Goal: Task Accomplishment & Management: Use online tool/utility

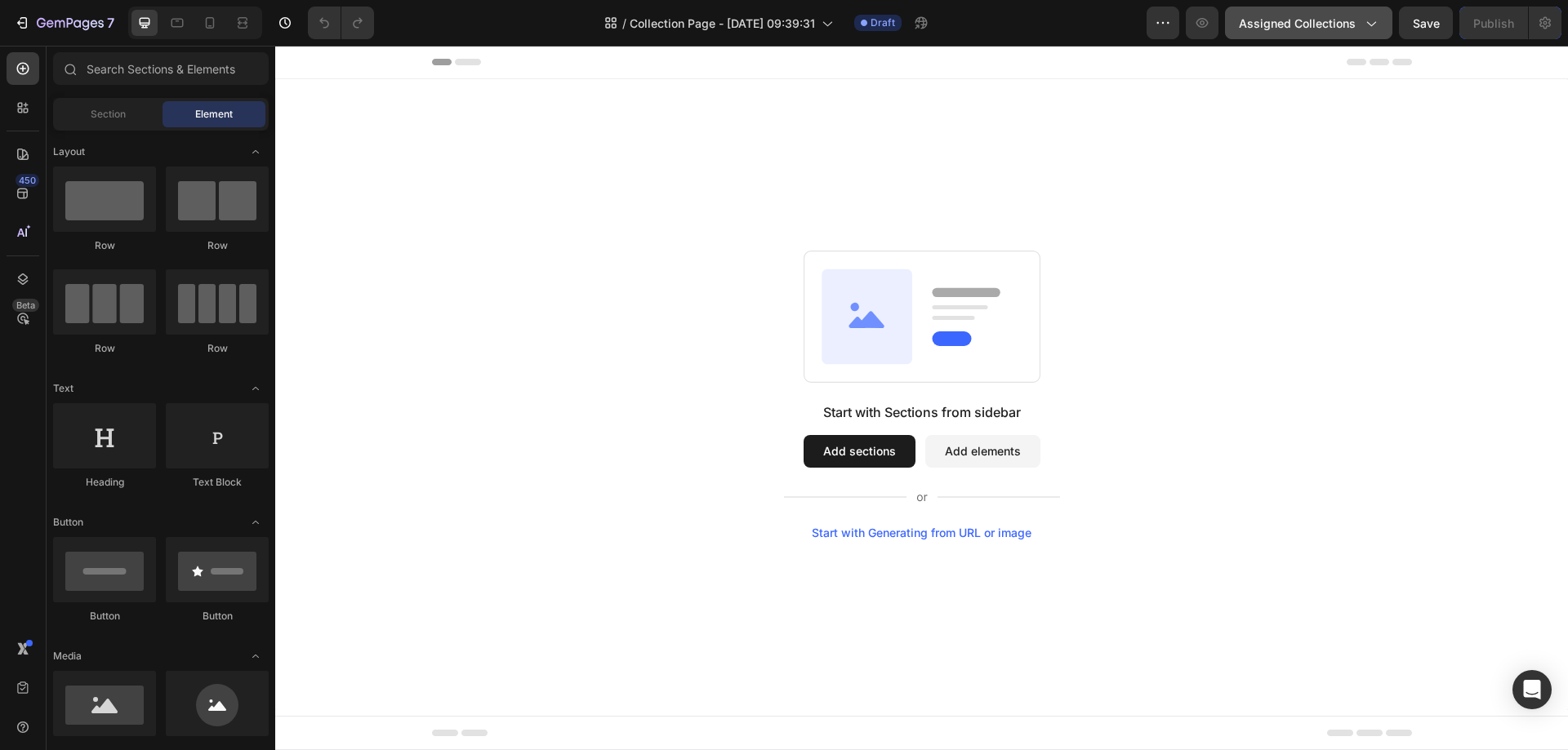
click at [1369, 29] on icon "button" at bounding box center [1370, 22] width 16 height 16
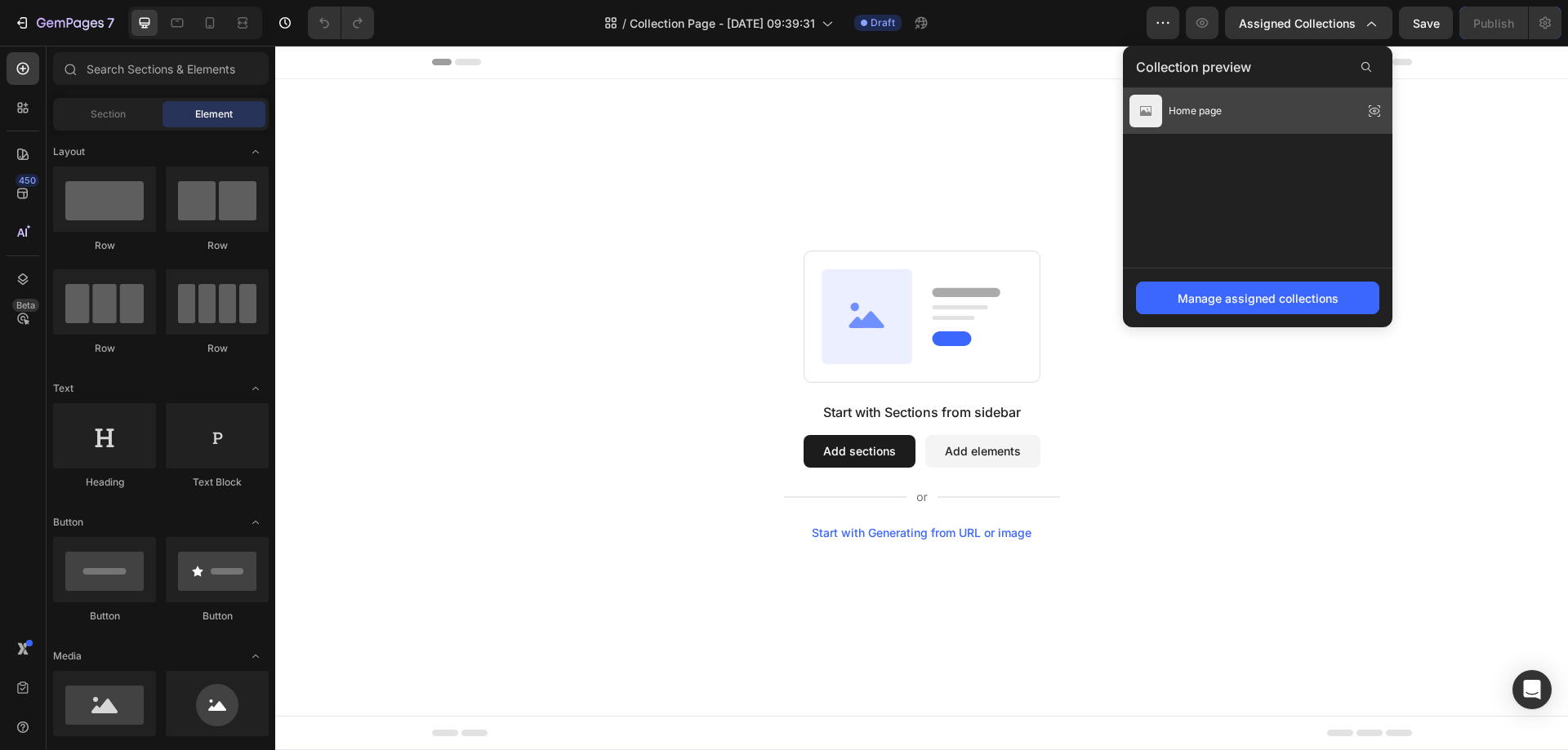
click at [1314, 112] on div "Home page" at bounding box center [1257, 110] width 269 height 46
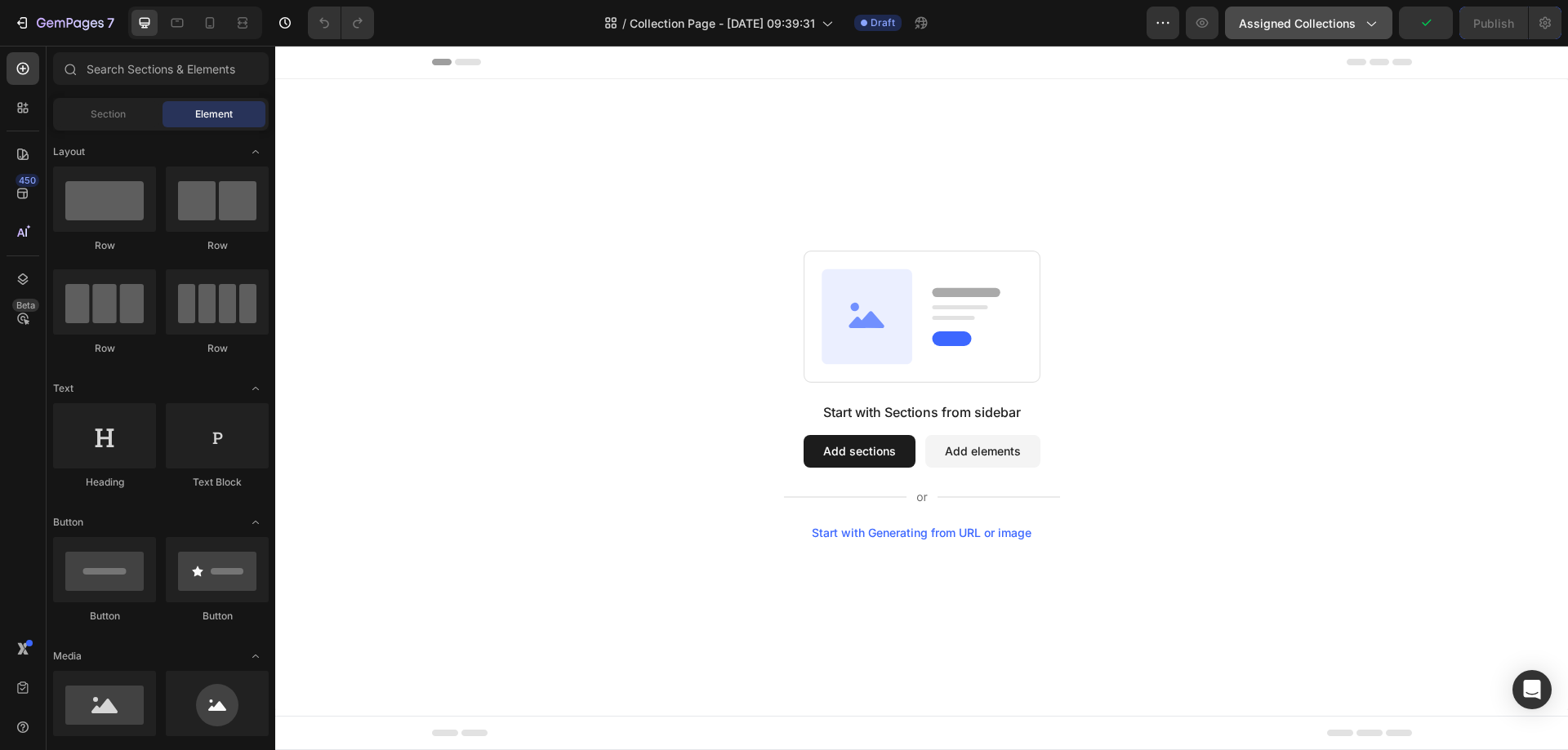
click at [1372, 24] on icon "button" at bounding box center [1370, 22] width 16 height 16
click at [1365, 25] on icon "button" at bounding box center [1370, 22] width 16 height 16
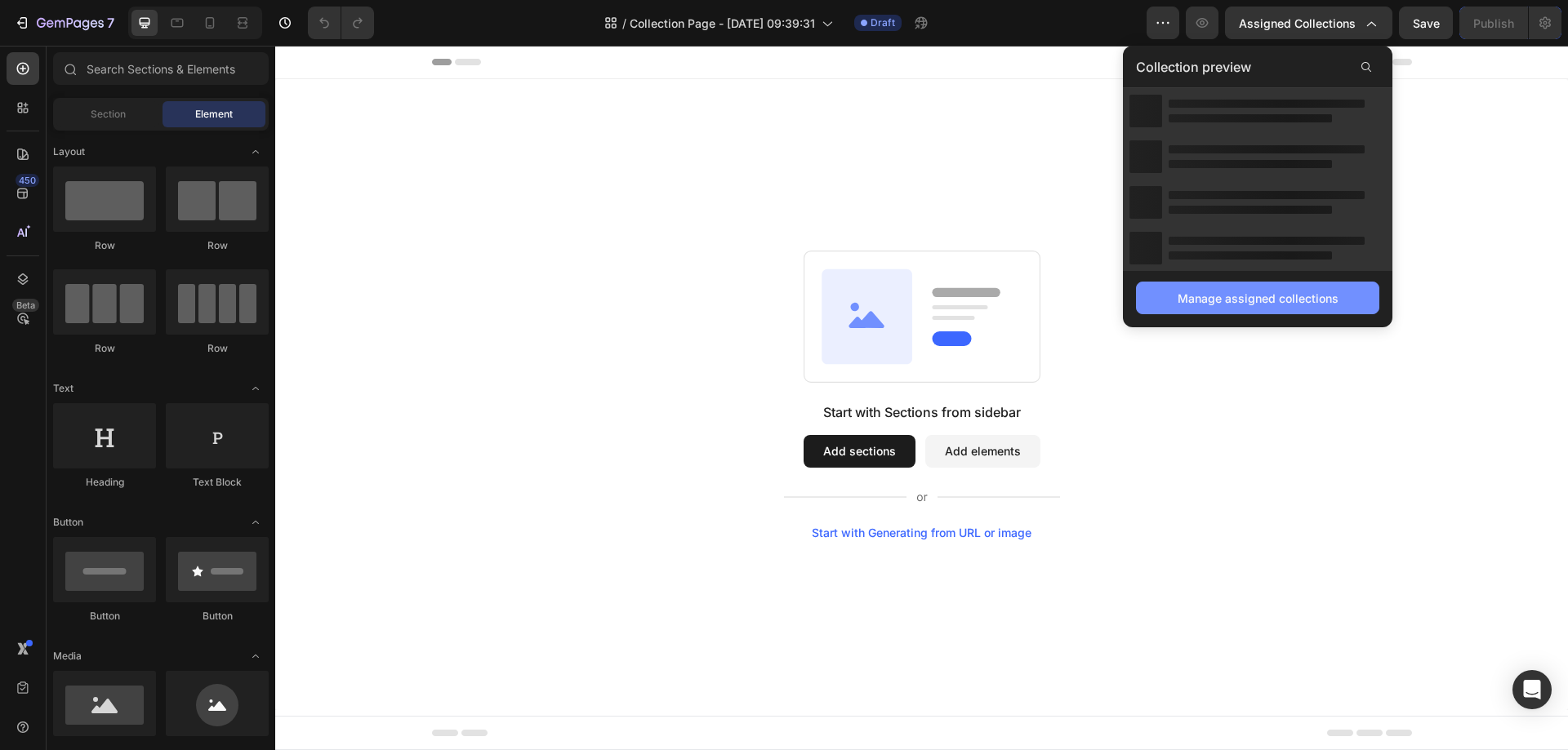
click at [1291, 307] on button "Manage assigned collections" at bounding box center [1257, 297] width 243 height 33
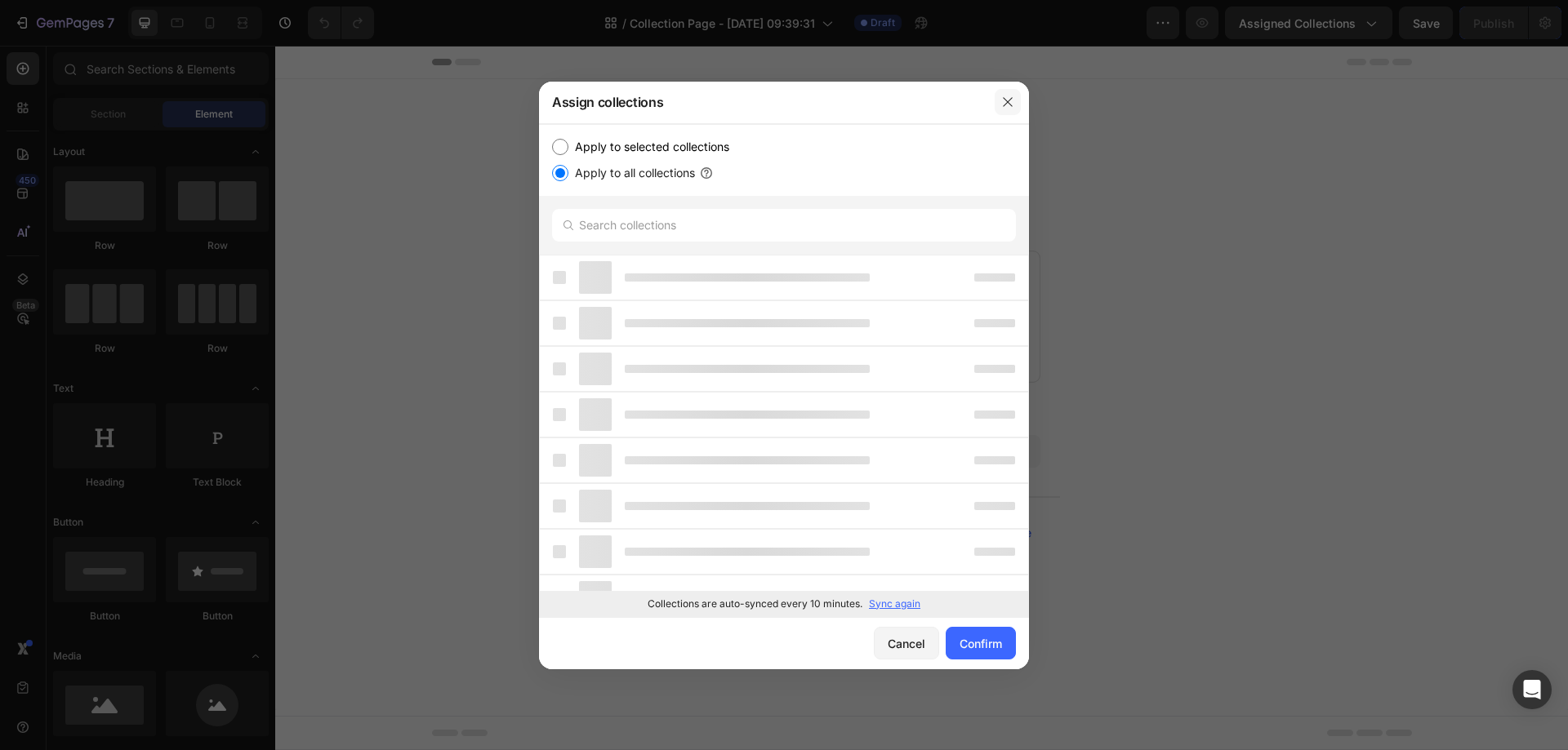
click at [1006, 101] on icon "button" at bounding box center [1008, 102] width 13 height 13
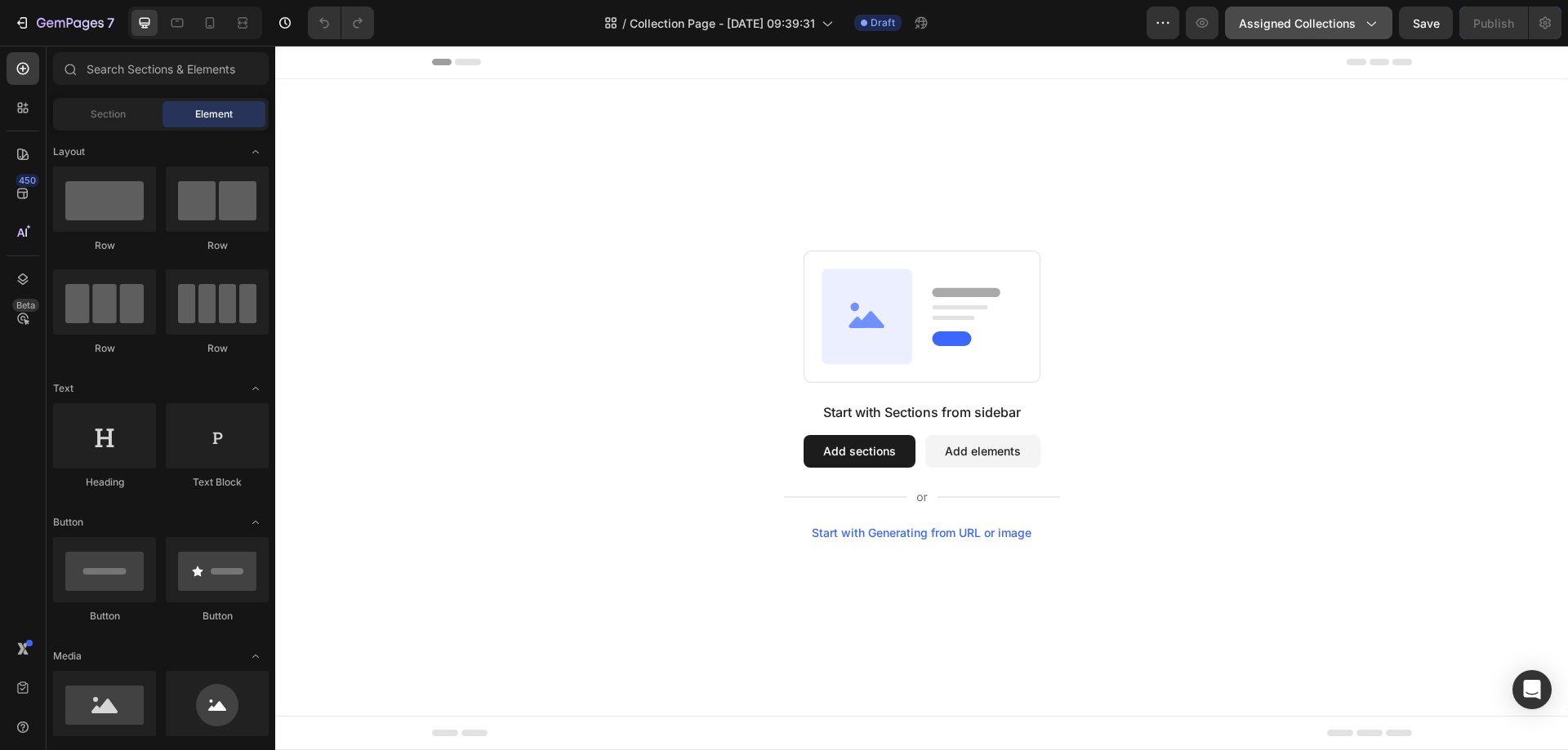
click at [1373, 21] on icon "button" at bounding box center [1370, 22] width 16 height 16
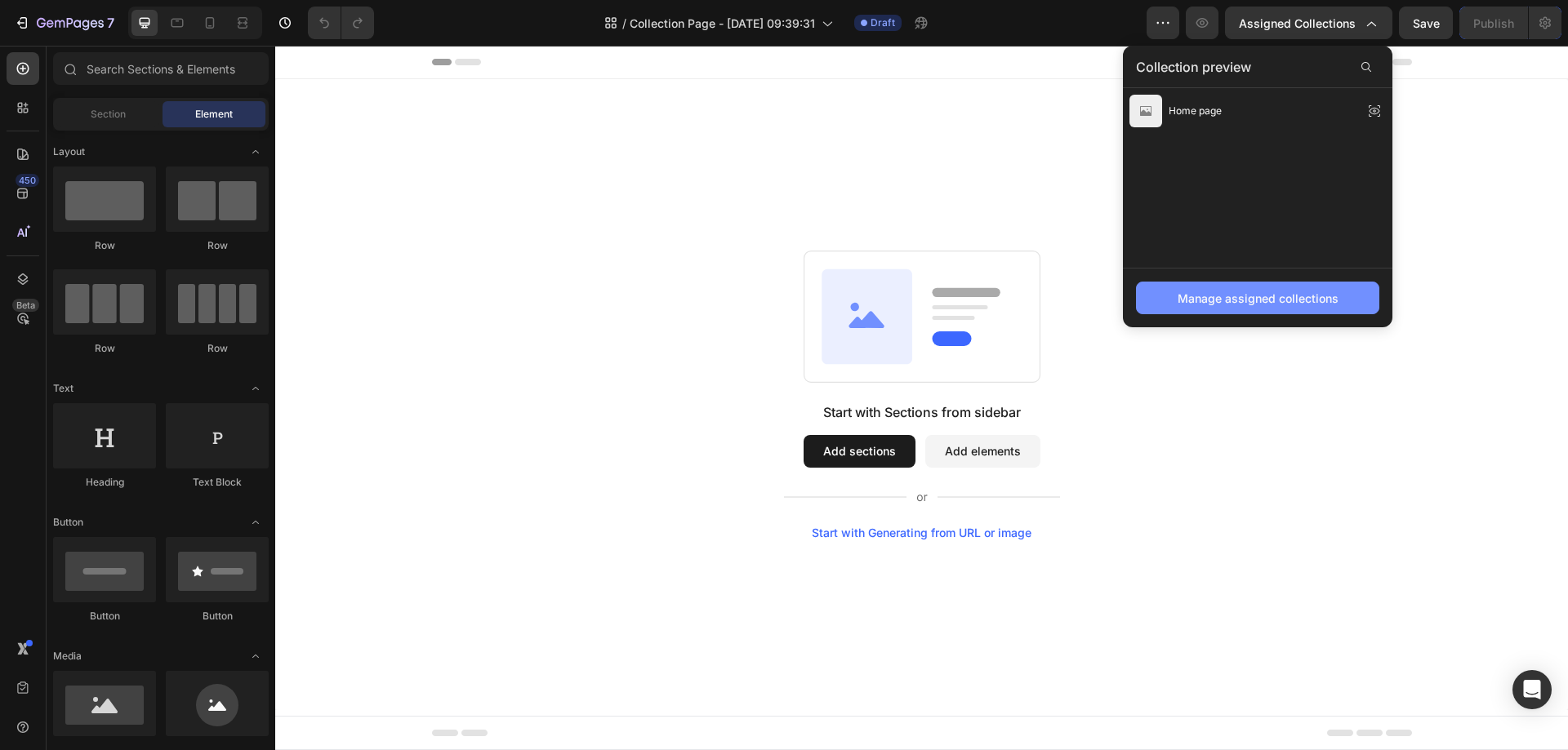
click at [1292, 309] on button "Manage assigned collections" at bounding box center [1257, 297] width 243 height 33
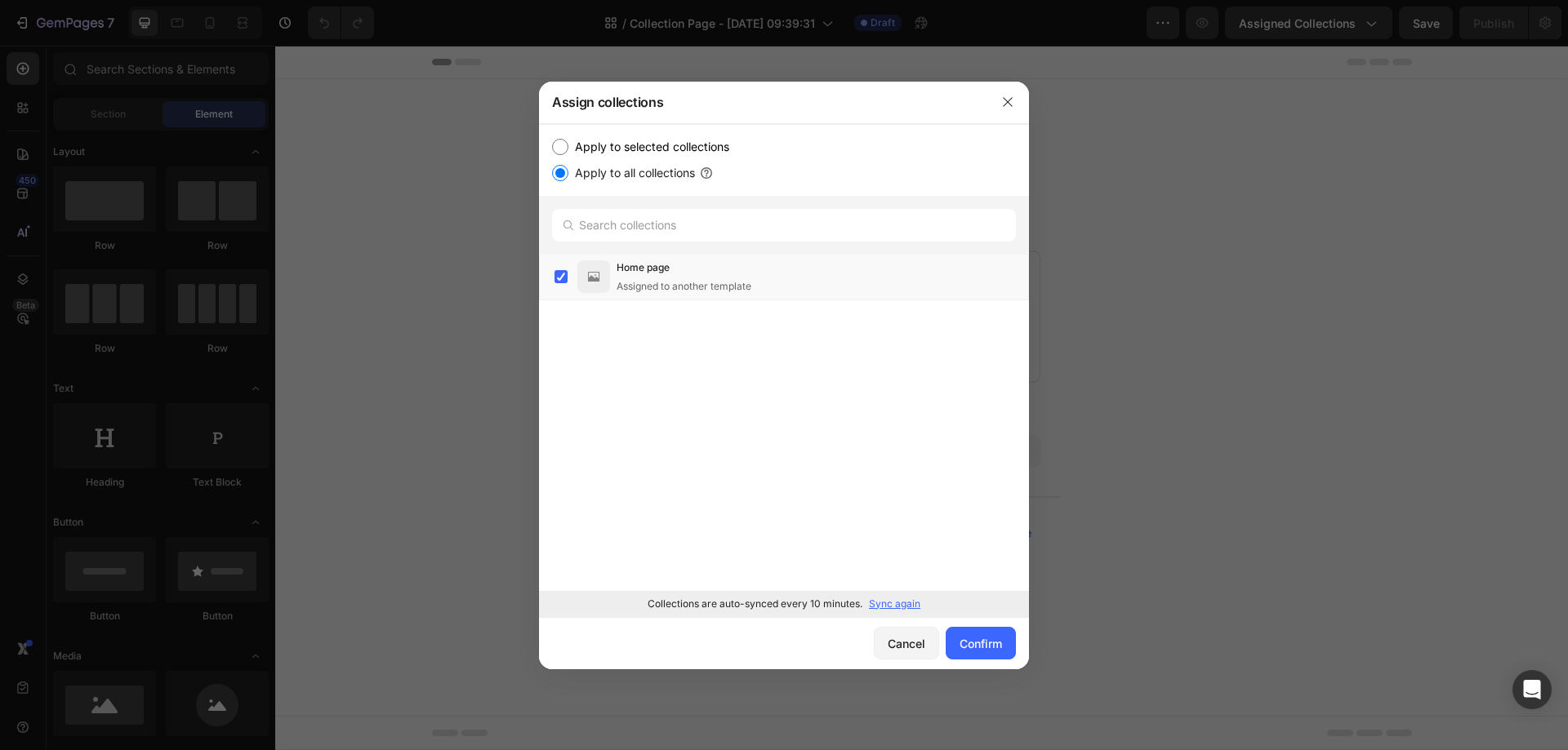
click at [568, 143] on input "Apply to selected collections" at bounding box center [559, 146] width 16 height 16
radio input "true"
